Goal: Navigation & Orientation: Find specific page/section

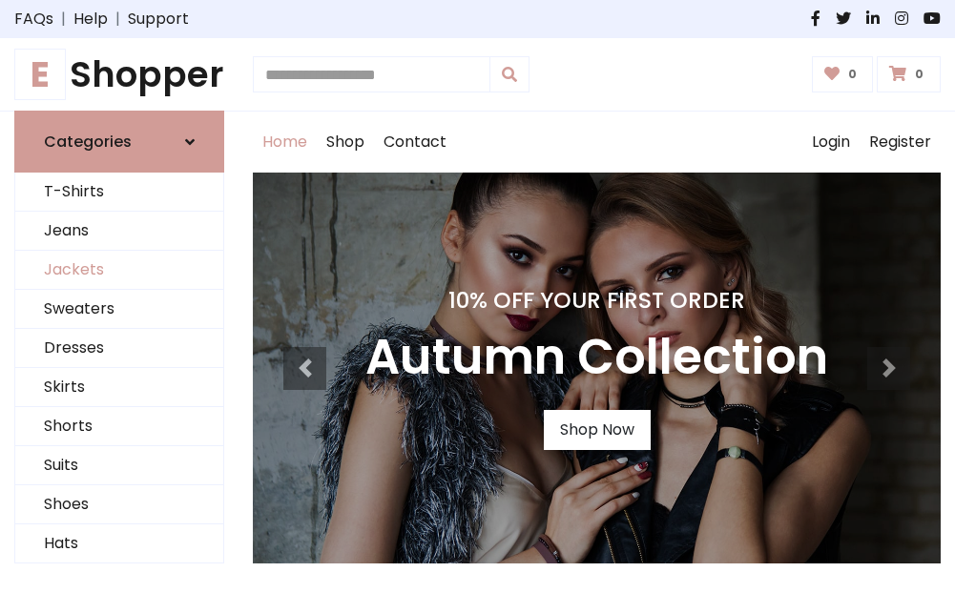
click at [119, 271] on link "Jackets" at bounding box center [119, 270] width 208 height 39
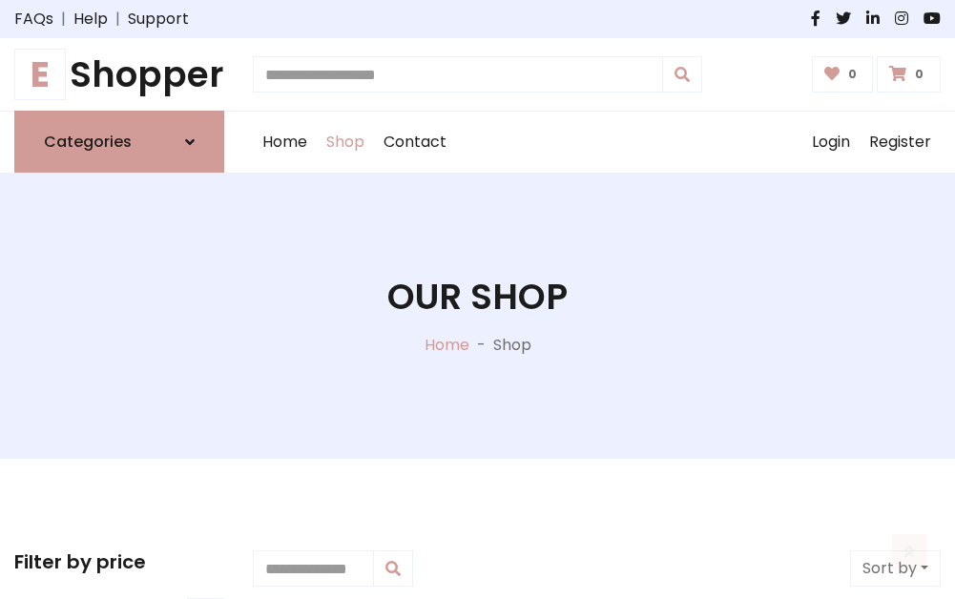
scroll to position [862, 0]
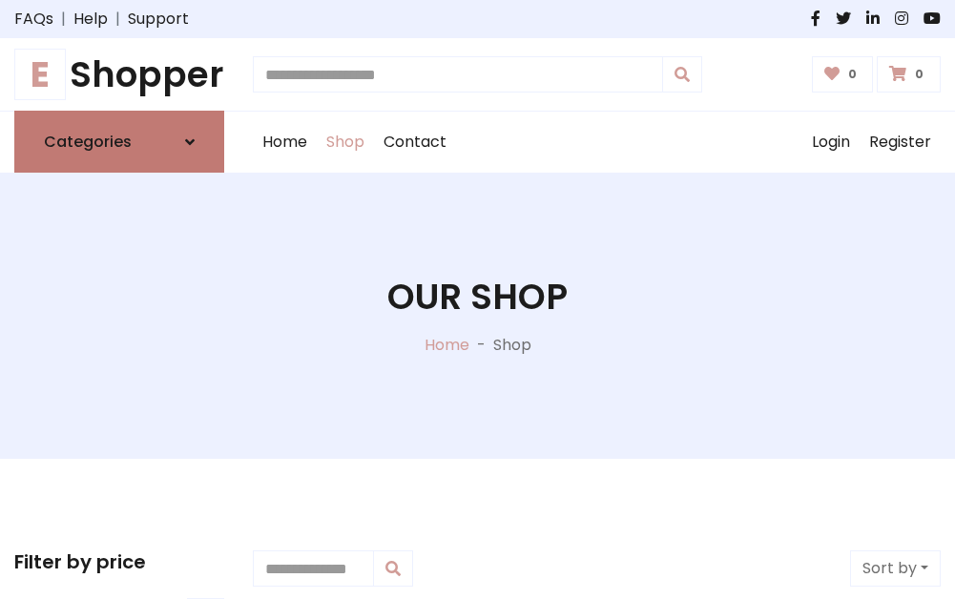
click at [119, 142] on h6 "Categories" at bounding box center [88, 142] width 88 height 18
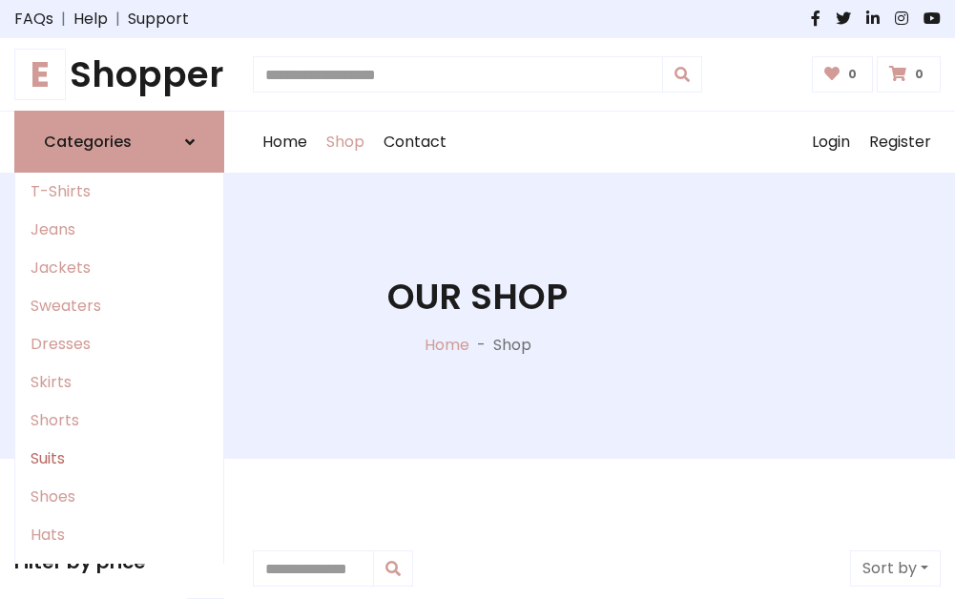
click at [119, 459] on link "Suits" at bounding box center [119, 459] width 208 height 38
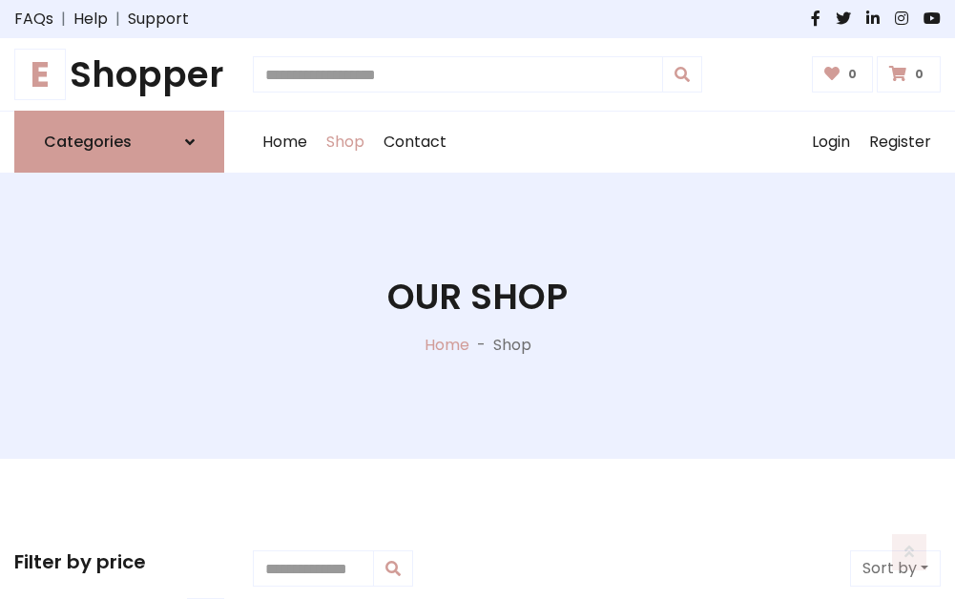
scroll to position [1378, 0]
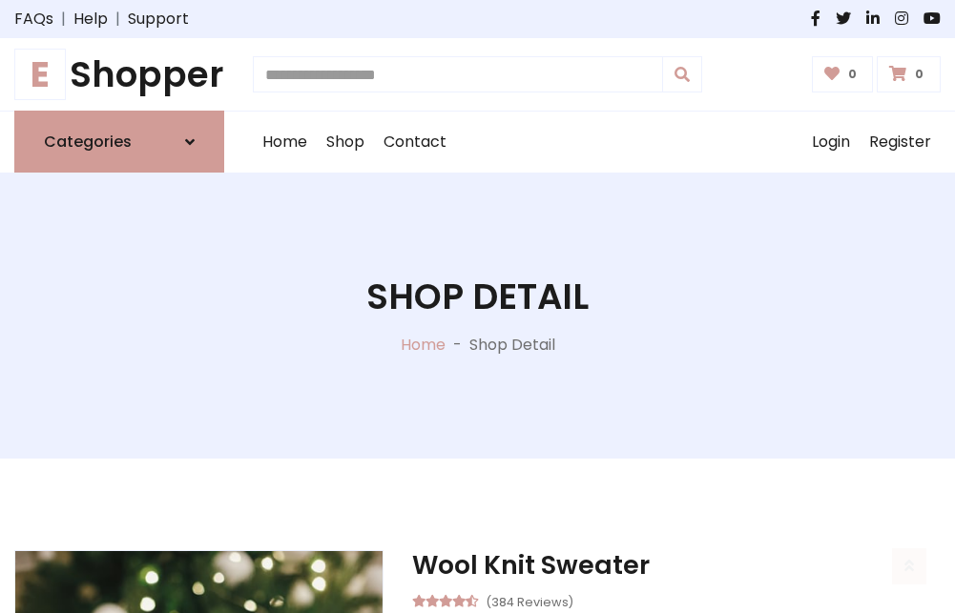
scroll to position [1783, 0]
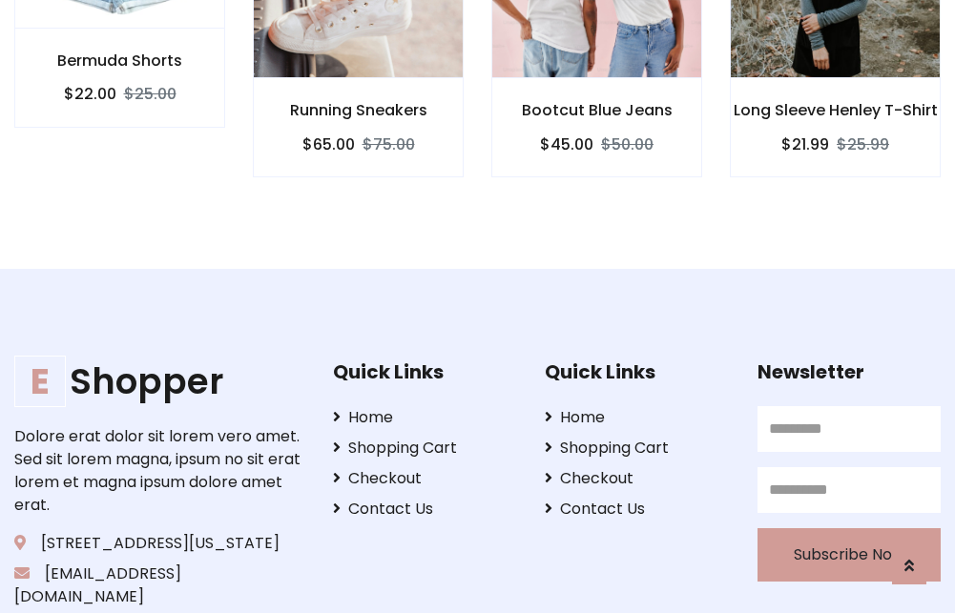
scroll to position [1781, 0]
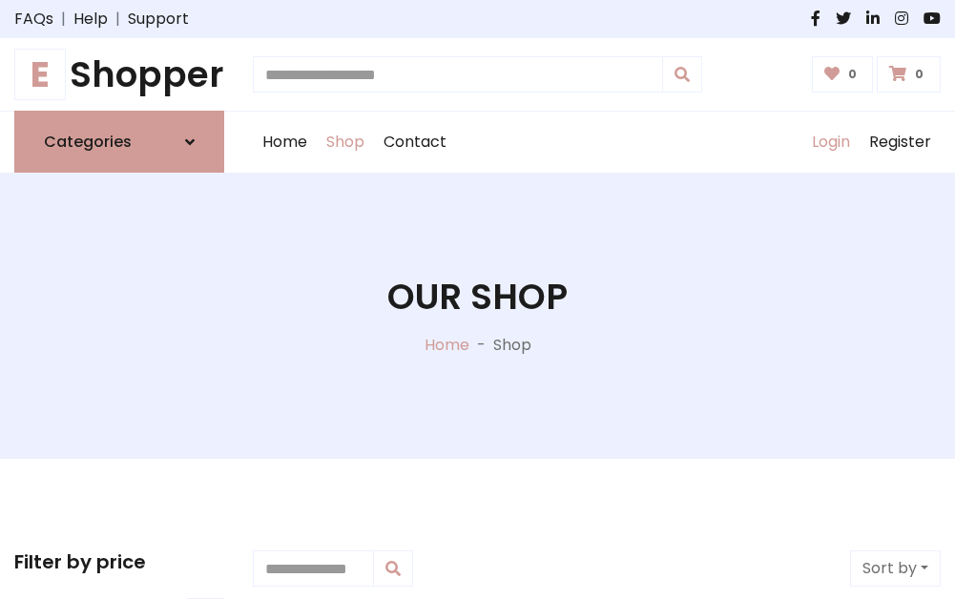
click at [830, 142] on link "Login" at bounding box center [830, 142] width 57 height 61
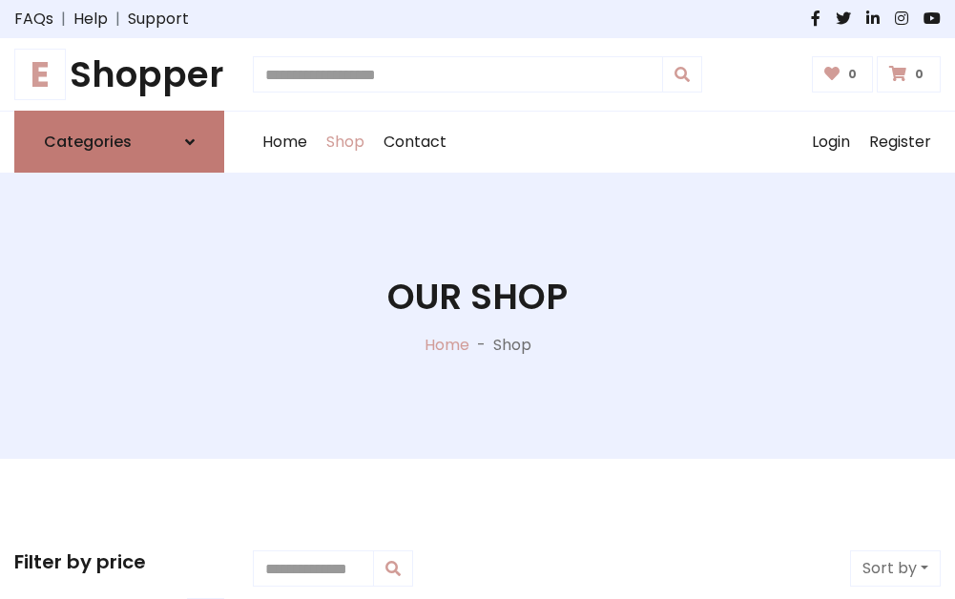
click at [190, 142] on icon at bounding box center [190, 141] width 10 height 15
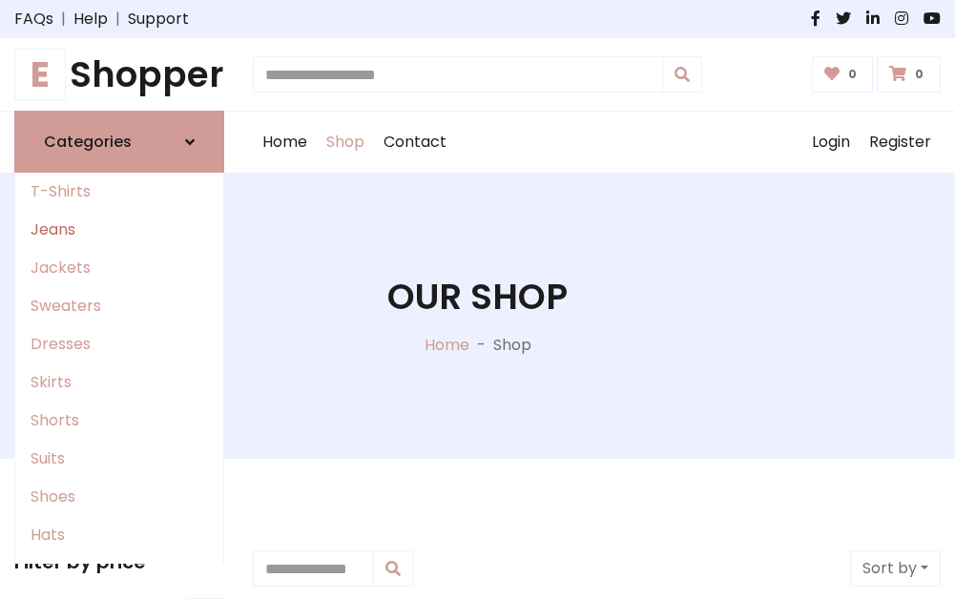
click at [119, 230] on link "Jeans" at bounding box center [119, 230] width 208 height 38
